Goal: Task Accomplishment & Management: Use online tool/utility

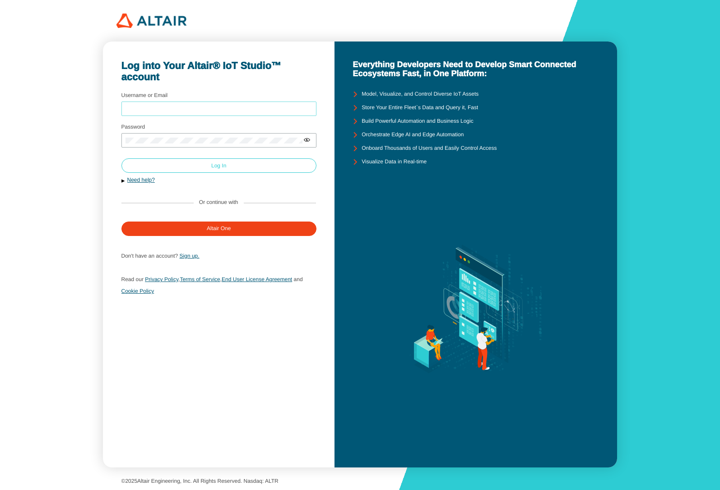
type input "mschoones"
click at [154, 163] on paper-button "Log In" at bounding box center [218, 165] width 195 height 14
